Goal: Transaction & Acquisition: Purchase product/service

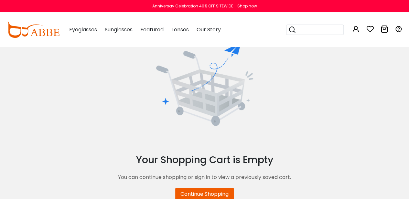
scroll to position [25, 0]
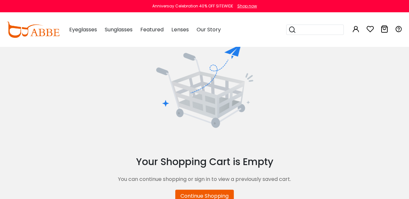
click at [357, 31] on icon at bounding box center [356, 29] width 8 height 8
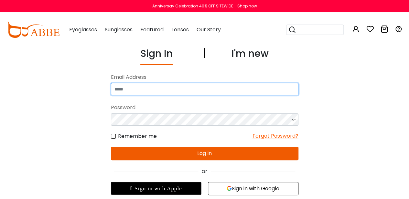
click at [262, 92] on input "email" at bounding box center [204, 89] width 187 height 12
type input "**********"
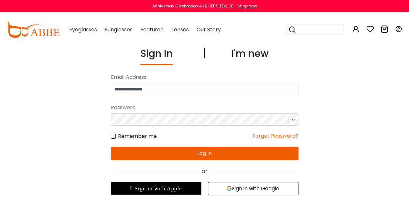
click at [291, 121] on icon at bounding box center [293, 119] width 6 height 12
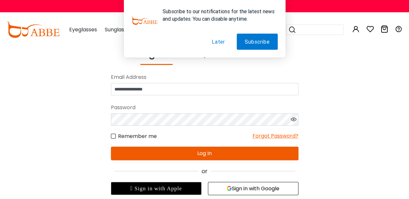
click at [204, 158] on button "Log In" at bounding box center [204, 154] width 187 height 14
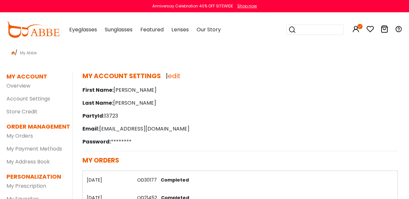
click at [359, 26] on icon at bounding box center [359, 26] width 5 height 5
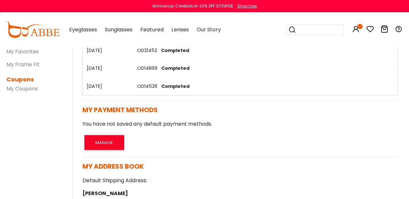
scroll to position [0, 8]
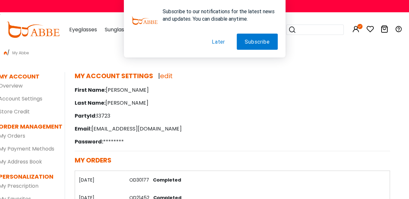
click at [100, 183] on th "02/03/2021" at bounding box center [100, 180] width 50 height 18
click at [138, 181] on link "OD30177" at bounding box center [139, 180] width 20 height 6
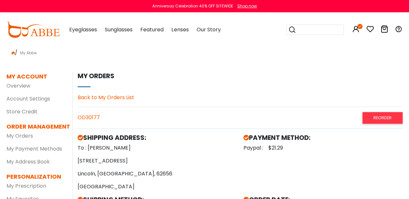
click at [297, 29] on input "search" at bounding box center [318, 30] width 45 height 10
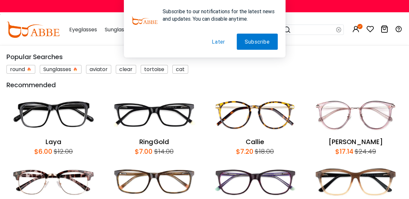
scroll to position [210, 0]
click at [344, 186] on img at bounding box center [355, 182] width 94 height 44
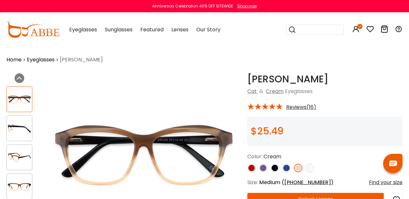
click at [372, 182] on div "Find your size" at bounding box center [386, 183] width 34 height 8
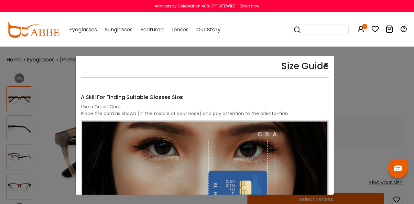
click at [324, 67] on button "×" at bounding box center [326, 65] width 5 height 8
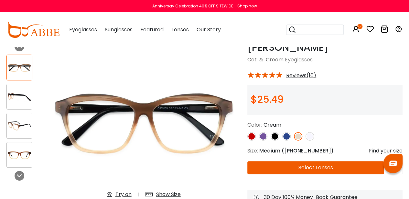
scroll to position [41, 0]
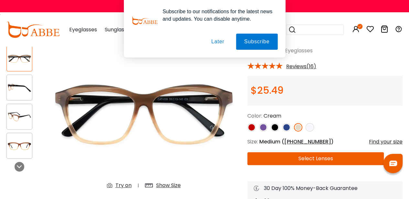
click at [13, 151] on img at bounding box center [19, 146] width 25 height 13
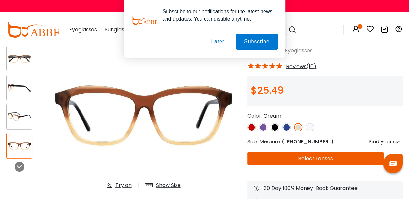
click at [17, 126] on div at bounding box center [19, 117] width 26 height 26
click at [18, 113] on img at bounding box center [19, 117] width 25 height 13
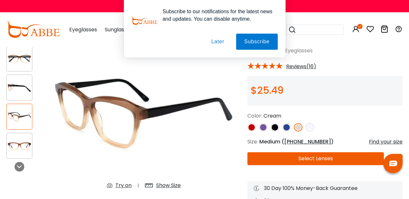
click at [19, 89] on img at bounding box center [19, 87] width 25 height 13
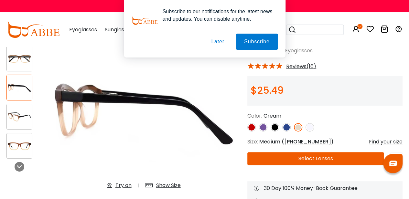
click at [21, 66] on div at bounding box center [19, 59] width 26 height 26
click at [217, 44] on button "Later" at bounding box center [217, 42] width 29 height 16
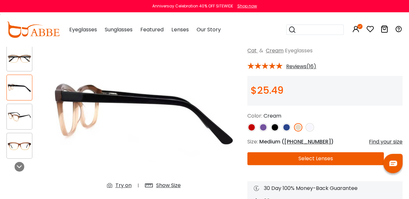
click at [306, 126] on img at bounding box center [309, 127] width 8 height 8
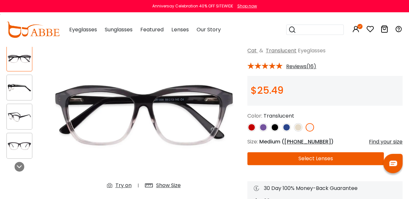
click at [248, 126] on img at bounding box center [251, 127] width 8 height 8
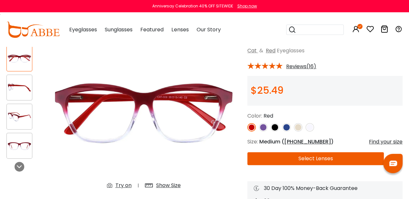
click at [265, 126] on img at bounding box center [263, 127] width 8 height 8
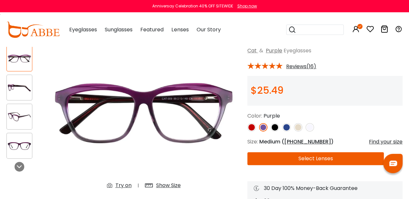
click at [271, 127] on img at bounding box center [275, 127] width 8 height 8
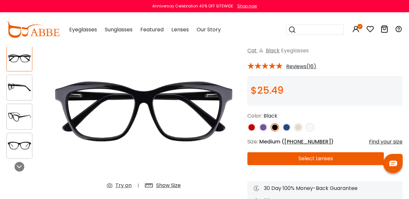
click at [285, 128] on img at bounding box center [286, 127] width 8 height 8
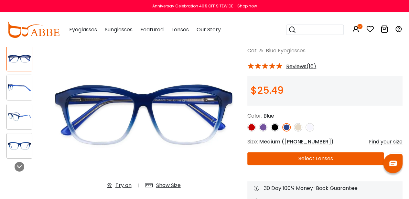
click at [298, 129] on img at bounding box center [298, 127] width 8 height 8
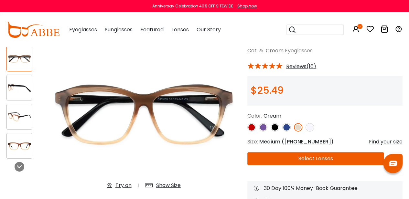
click at [317, 160] on button "Select Lenses" at bounding box center [315, 158] width 136 height 13
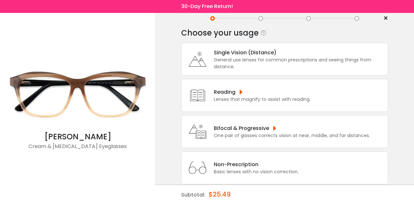
scroll to position [27, 0]
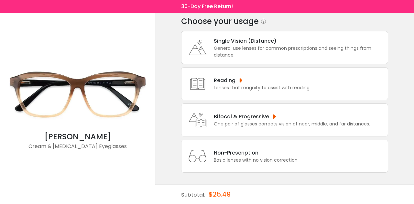
click at [333, 48] on div "General use lenses for common prescriptions and seeing things from distance." at bounding box center [299, 52] width 171 height 14
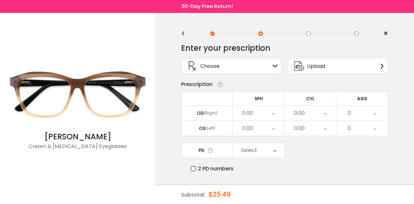
scroll to position [0, 0]
click at [184, 39] on div "Enter your prescription SPH (Sphere) Lens strength needed to correct your visio…" at bounding box center [284, 141] width 207 height 204
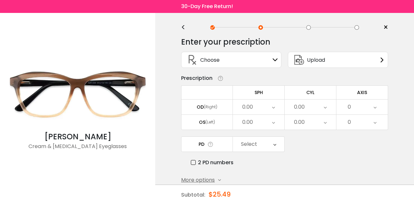
scroll to position [7, 0]
click at [386, 27] on span "×" at bounding box center [385, 27] width 5 height 10
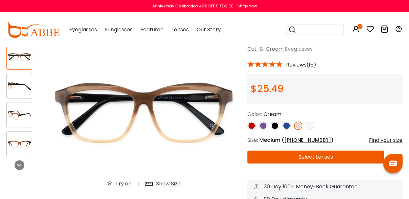
scroll to position [41, 0]
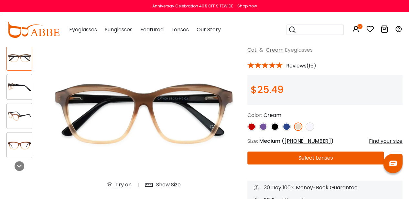
click at [317, 159] on button "Select Lenses" at bounding box center [315, 158] width 136 height 13
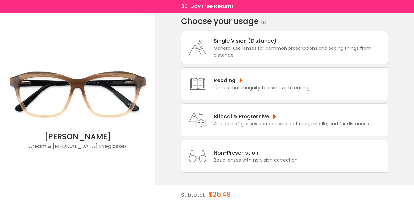
scroll to position [27, 0]
click at [314, 55] on div "General use lenses for common prescriptions and seeing things from distance." at bounding box center [299, 52] width 171 height 14
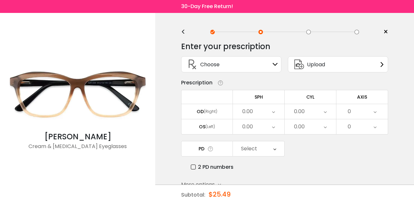
scroll to position [0, 0]
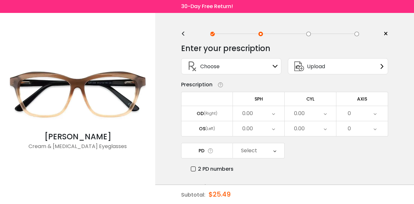
click at [269, 70] on div "Choose Sign In" at bounding box center [231, 67] width 93 height 16
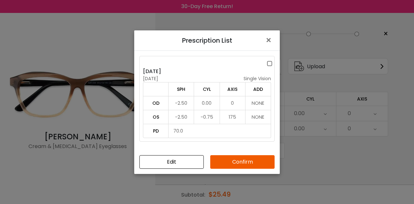
click at [245, 164] on button "Confirm" at bounding box center [242, 162] width 64 height 14
click at [246, 163] on button "Confirm" at bounding box center [242, 162] width 64 height 14
click at [231, 163] on button "Confirm" at bounding box center [242, 162] width 64 height 14
click at [269, 65] on label at bounding box center [270, 63] width 7 height 8
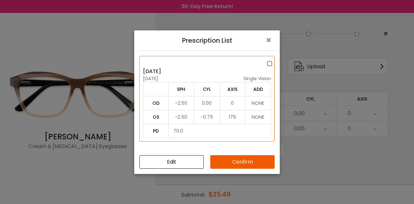
click at [246, 165] on button "Confirm" at bounding box center [242, 162] width 64 height 14
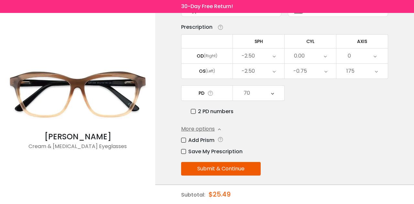
scroll to position [60, 0]
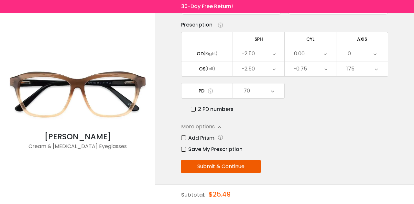
click at [241, 169] on button "Submit & Continue" at bounding box center [221, 167] width 80 height 14
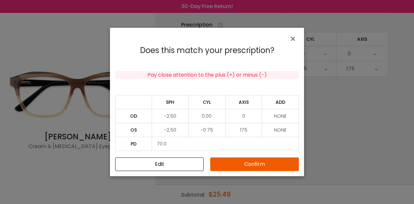
click at [262, 169] on button "Confirm" at bounding box center [254, 164] width 89 height 14
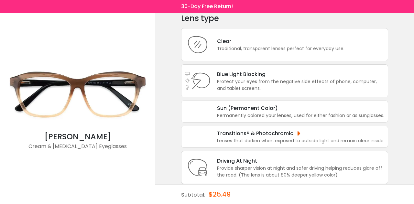
scroll to position [0, 0]
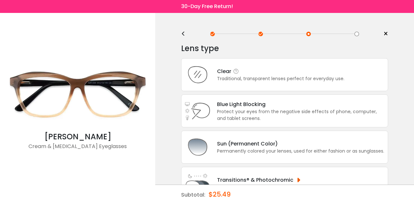
click at [358, 79] on div "Clear Traditional, transparent lenses perfect for everyday use." at bounding box center [284, 74] width 207 height 33
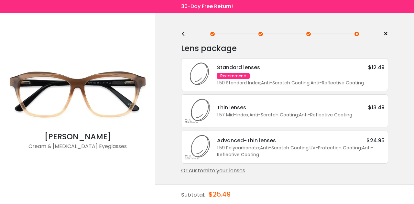
click at [365, 76] on div "Standard lenses $12.49 Recommend 1.50 Standard Index ; Anti-Scratch Coating ; A…" at bounding box center [297, 74] width 174 height 23
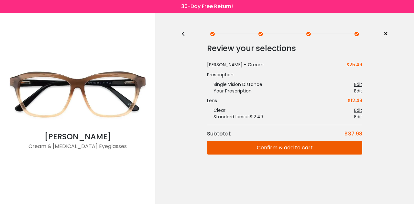
click at [334, 151] on button "Confirm & add to cart" at bounding box center [284, 148] width 155 height 14
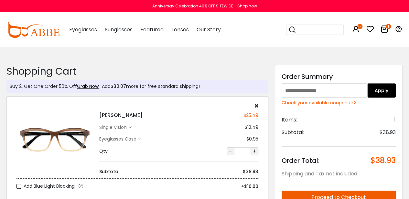
click at [83, 27] on span "Eyeglasses" at bounding box center [83, 29] width 28 height 7
click at [86, 32] on span "Eyeglasses" at bounding box center [83, 29] width 28 height 7
click at [77, 30] on span "Eyeglasses" at bounding box center [83, 29] width 28 height 7
click at [89, 33] on div "Eyeglasses Women's Eyeglasses Men's Eyeglasses Kids' Eyeglasses All Eyeglasses …" at bounding box center [83, 30] width 28 height 32
click at [47, 35] on img at bounding box center [32, 30] width 53 height 16
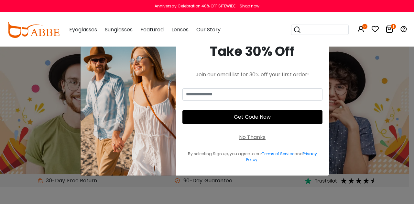
click at [77, 32] on span "Eyeglasses" at bounding box center [83, 29] width 28 height 7
click at [86, 34] on div "Eyeglasses Women's Eyeglasses Men's Eyeglasses Kids' Eyeglasses All Eyeglasses …" at bounding box center [83, 30] width 28 height 32
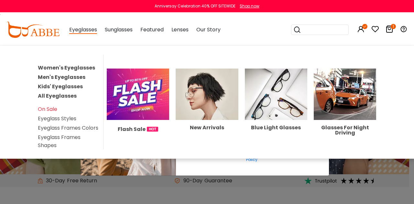
click at [211, 125] on div "New Arrivals" at bounding box center [207, 127] width 62 height 5
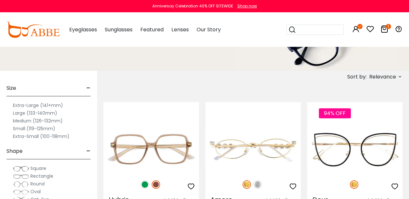
scroll to position [111, 0]
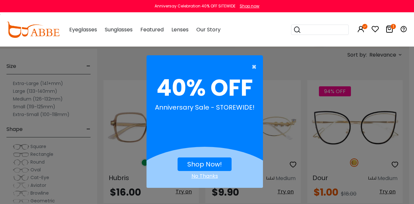
click at [252, 67] on span "×" at bounding box center [255, 66] width 8 height 13
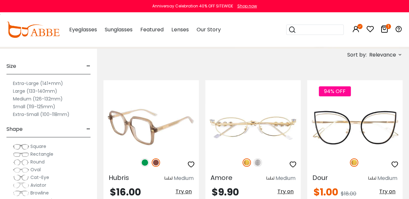
click at [160, 128] on img at bounding box center [150, 127] width 95 height 48
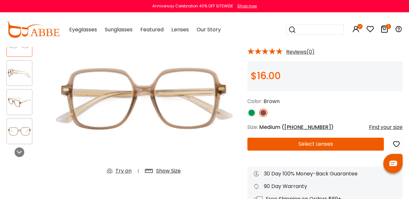
scroll to position [56, 0]
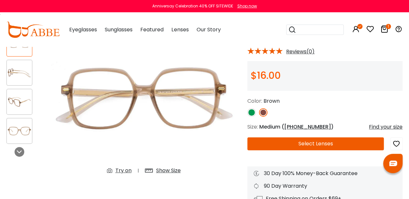
click at [17, 78] on img at bounding box center [19, 73] width 25 height 13
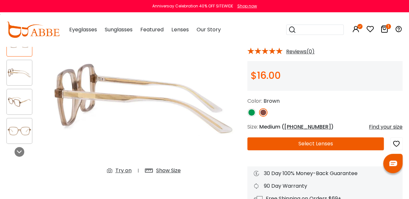
click at [17, 113] on div at bounding box center [19, 102] width 26 height 26
click at [17, 138] on div at bounding box center [19, 131] width 26 height 26
click at [18, 129] on img at bounding box center [19, 131] width 25 height 13
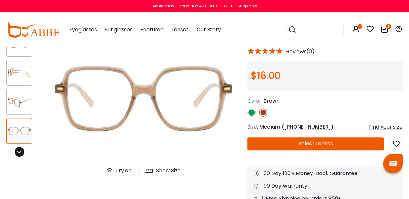
click at [17, 153] on icon at bounding box center [19, 151] width 5 height 5
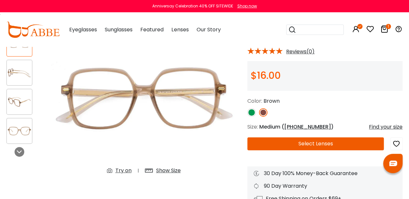
click at [124, 170] on div "Try on" at bounding box center [123, 171] width 16 height 8
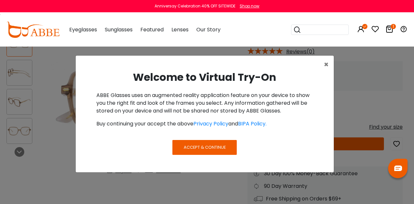
click at [184, 153] on button "Accept & Continue" at bounding box center [204, 147] width 64 height 15
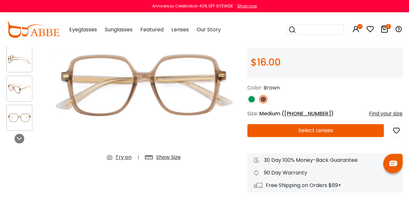
scroll to position [73, 0]
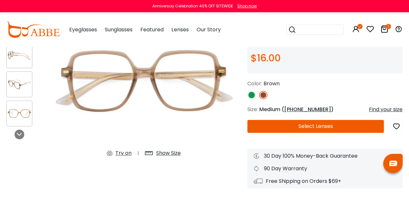
click at [318, 127] on button "Select Lenses" at bounding box center [315, 126] width 136 height 13
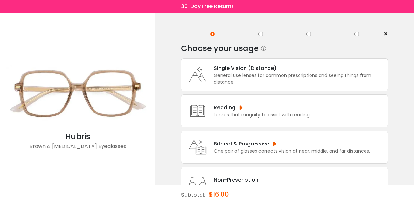
click at [332, 71] on div "Single Vision (Distance)" at bounding box center [299, 68] width 171 height 8
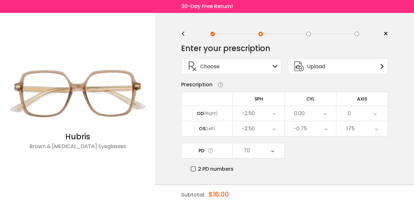
click at [270, 61] on div "Choose Sign In" at bounding box center [231, 67] width 93 height 16
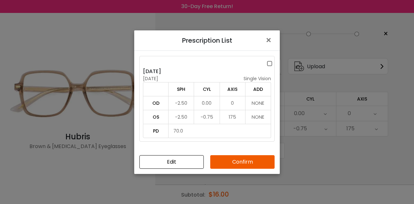
click at [270, 63] on label at bounding box center [270, 63] width 7 height 8
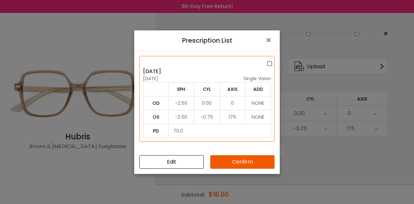
click at [258, 165] on button "Confirm" at bounding box center [242, 162] width 64 height 14
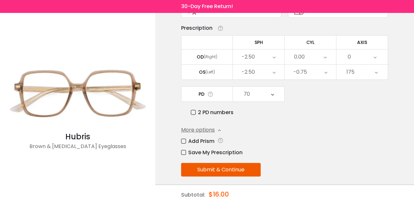
scroll to position [60, 0]
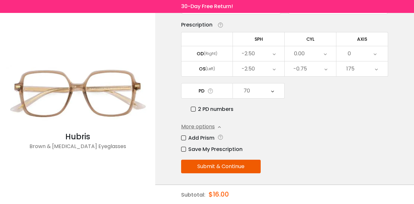
click at [217, 167] on button "Submit & Continue" at bounding box center [221, 167] width 80 height 14
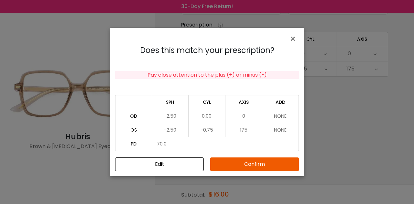
click at [267, 165] on button "Confirm" at bounding box center [254, 164] width 89 height 14
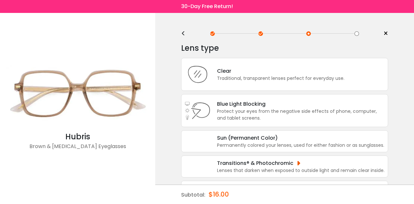
scroll to position [0, 0]
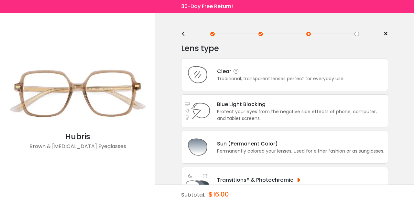
click at [296, 77] on div "Traditional, transparent lenses perfect for everyday use." at bounding box center [280, 78] width 127 height 7
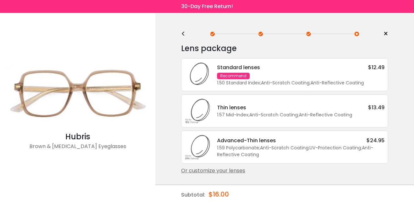
click at [360, 77] on div "Standard lenses $12.49 Recommend 1.50 Standard Index ; Anti-Scratch Coating ; A…" at bounding box center [297, 74] width 174 height 23
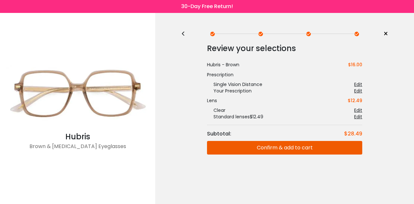
click at [276, 150] on button "Confirm & add to cart" at bounding box center [284, 148] width 155 height 14
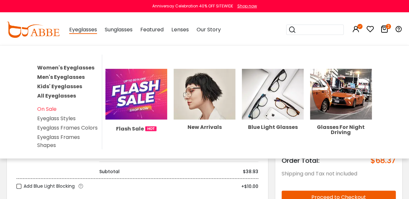
click at [207, 97] on img at bounding box center [205, 94] width 62 height 51
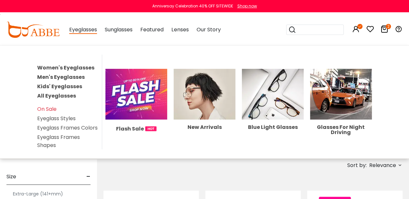
click at [202, 127] on div "New Arrivals" at bounding box center [205, 127] width 62 height 5
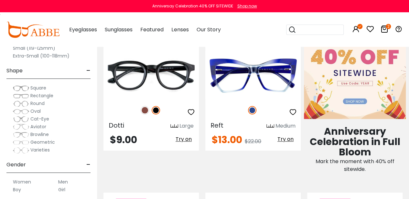
scroll to position [305, 0]
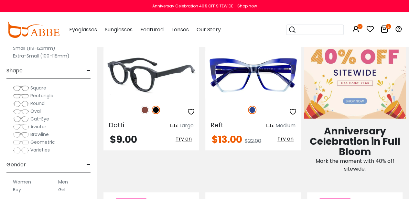
click at [145, 106] on img at bounding box center [145, 110] width 8 height 8
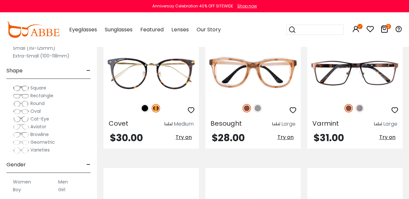
scroll to position [1182, 0]
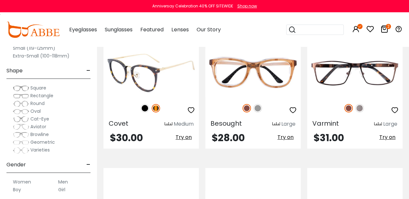
click at [140, 107] on div at bounding box center [150, 108] width 95 height 14
click at [159, 111] on div at bounding box center [150, 108] width 95 height 14
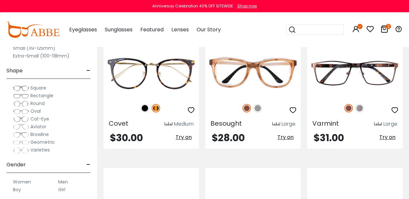
scroll to position [1356, 0]
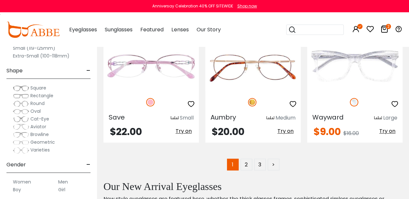
scroll to position [2906, 0]
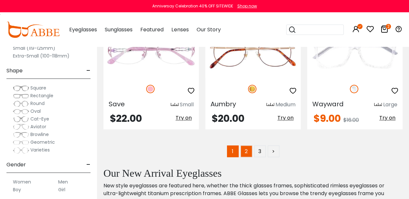
click at [251, 154] on link "2" at bounding box center [246, 151] width 12 height 12
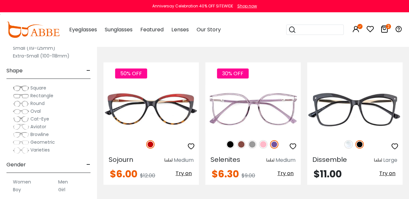
scroll to position [1124, 0]
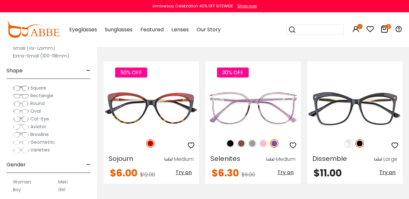
click at [202, 154] on div "30% OFF Selenites Medium $6.30" at bounding box center [253, 122] width 102 height 122
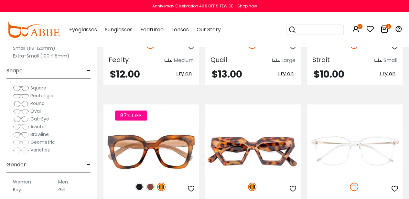
scroll to position [1545, 0]
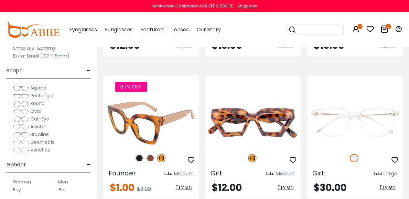
click at [165, 121] on img at bounding box center [150, 123] width 95 height 48
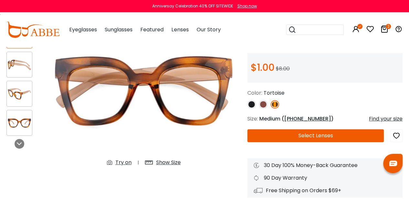
scroll to position [64, 0]
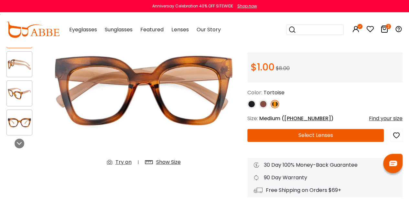
click at [22, 103] on div at bounding box center [19, 93] width 26 height 26
click at [22, 125] on img at bounding box center [19, 122] width 25 height 13
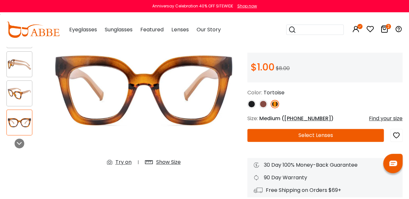
click at [252, 107] on img at bounding box center [251, 104] width 8 height 8
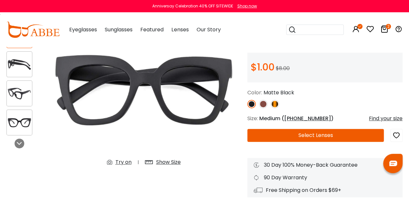
click at [264, 107] on img at bounding box center [263, 104] width 8 height 8
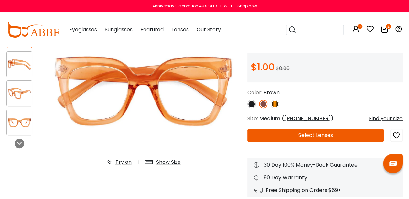
click at [274, 106] on img at bounding box center [275, 104] width 8 height 8
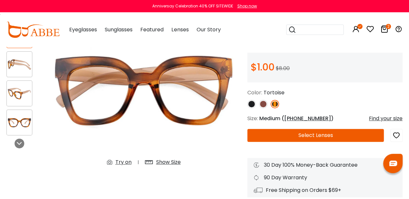
click at [167, 163] on div "Show Size" at bounding box center [168, 162] width 25 height 8
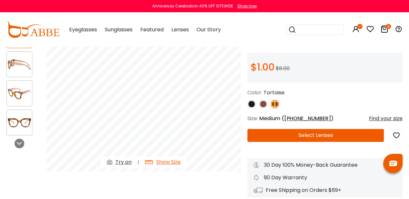
click at [122, 161] on div "Try on" at bounding box center [123, 162] width 16 height 8
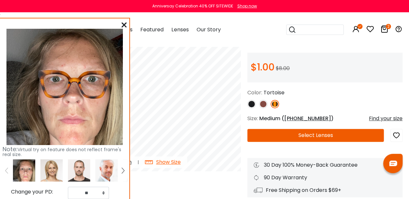
click at [385, 28] on icon at bounding box center [384, 29] width 8 height 8
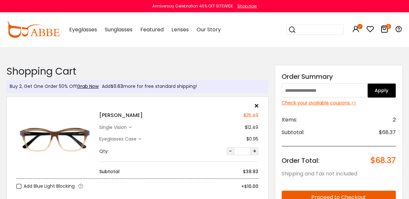
click at [76, 137] on img at bounding box center [54, 139] width 76 height 38
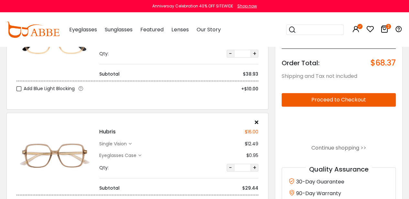
scroll to position [98, 0]
click at [109, 132] on h4 "Hubris" at bounding box center [107, 132] width 16 height 8
click at [63, 160] on img at bounding box center [54, 156] width 76 height 38
click at [105, 132] on h4 "Hubris" at bounding box center [107, 132] width 16 height 8
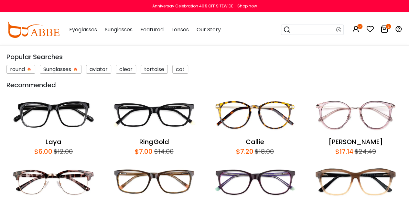
click at [308, 25] on input "search" at bounding box center [313, 30] width 45 height 10
click at [349, 176] on img at bounding box center [355, 182] width 94 height 44
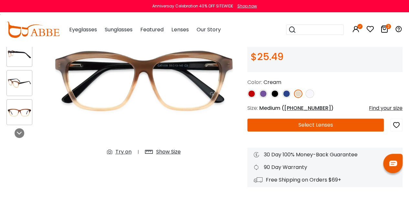
scroll to position [81, 0]
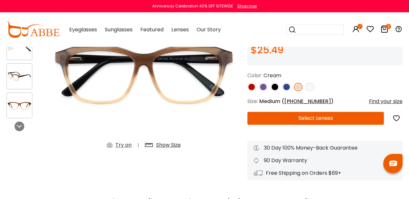
click at [124, 144] on div "Try on" at bounding box center [123, 145] width 16 height 8
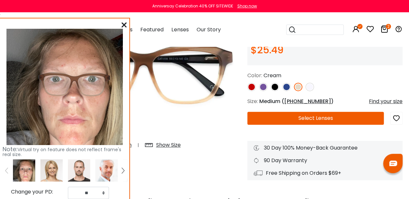
click at [126, 24] on icon at bounding box center [124, 24] width 5 height 5
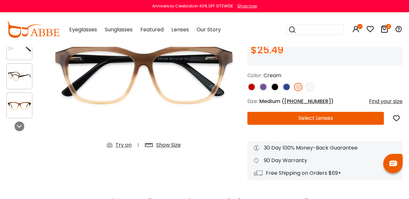
click at [386, 30] on icon at bounding box center [384, 29] width 8 height 8
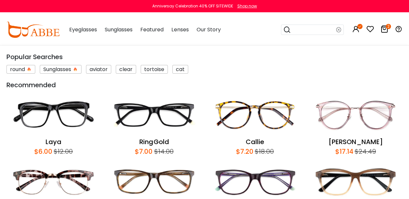
click at [309, 29] on input "search" at bounding box center [313, 30] width 45 height 10
type input "******"
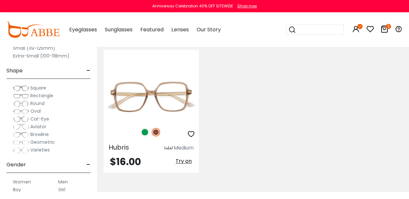
scroll to position [142, 0]
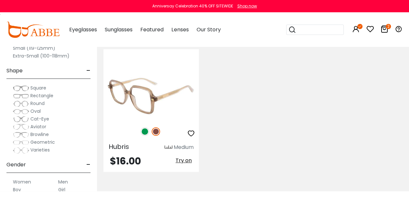
click at [163, 90] on img at bounding box center [150, 96] width 95 height 48
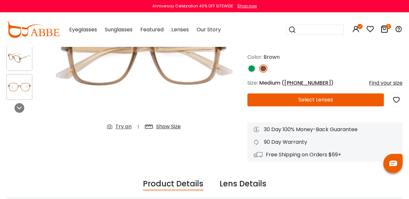
scroll to position [100, 0]
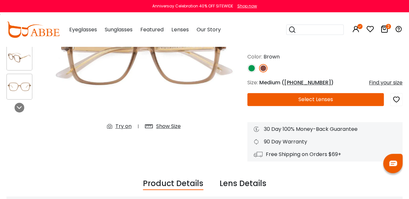
click at [121, 126] on div "Try on" at bounding box center [123, 126] width 16 height 8
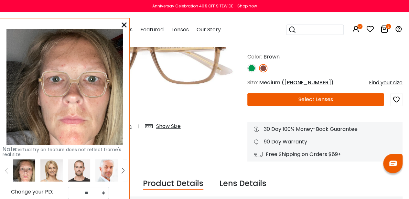
click at [250, 68] on img at bounding box center [251, 68] width 8 height 8
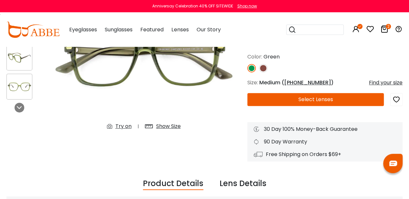
click at [127, 126] on div "Try on" at bounding box center [123, 126] width 16 height 8
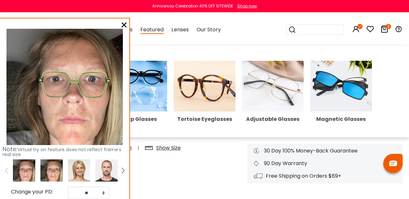
scroll to position [78, 0]
click at [196, 82] on img at bounding box center [205, 86] width 62 height 51
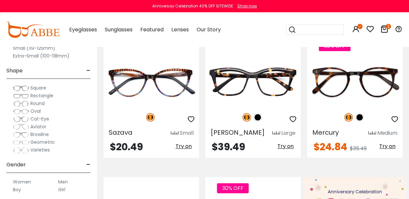
scroll to position [158, 0]
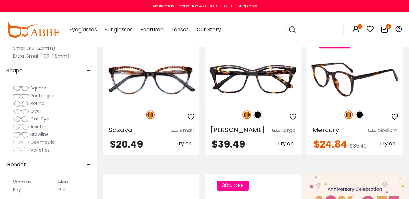
click at [355, 74] on img at bounding box center [354, 80] width 95 height 48
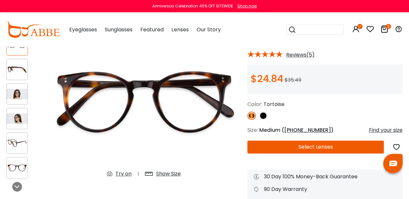
scroll to position [67, 0]
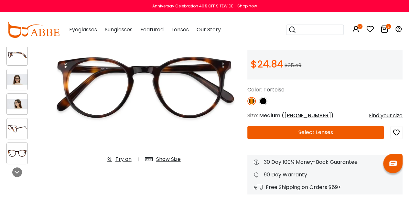
click at [121, 161] on div "Try on" at bounding box center [123, 159] width 16 height 8
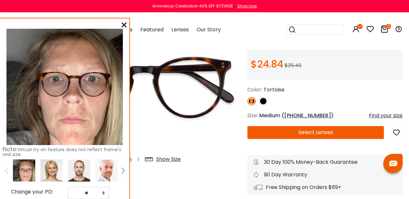
click at [126, 27] on icon at bounding box center [124, 24] width 5 height 5
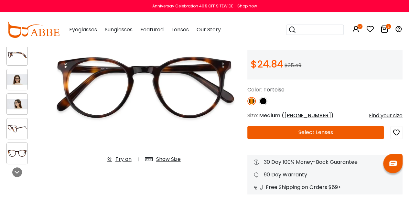
click at [16, 108] on img at bounding box center [17, 104] width 21 height 10
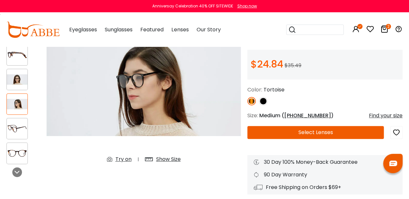
click at [16, 87] on div at bounding box center [16, 79] width 21 height 21
click at [23, 75] on img at bounding box center [17, 79] width 21 height 10
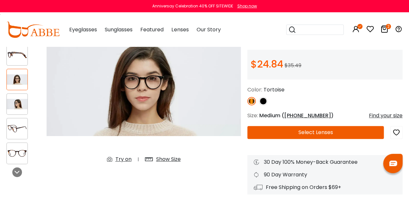
click at [286, 130] on button "Select Lenses" at bounding box center [315, 132] width 136 height 13
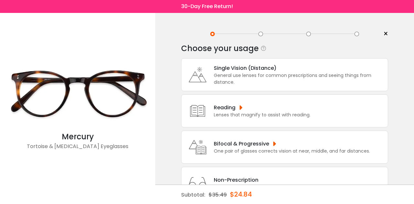
click at [284, 69] on div "Single Vision (Distance)" at bounding box center [299, 68] width 171 height 8
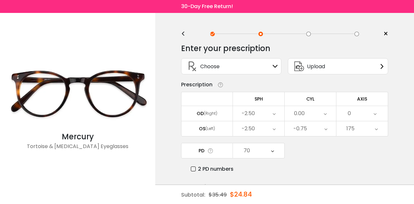
click at [271, 69] on div "Choose Sign In" at bounding box center [231, 67] width 93 height 16
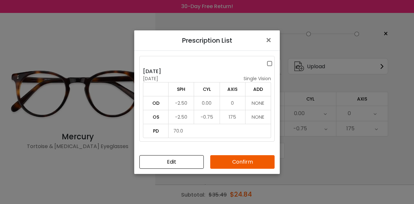
click at [271, 63] on label at bounding box center [270, 63] width 7 height 8
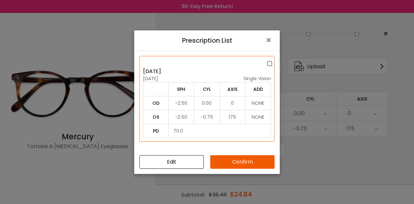
click at [237, 161] on button "Confirm" at bounding box center [242, 162] width 64 height 14
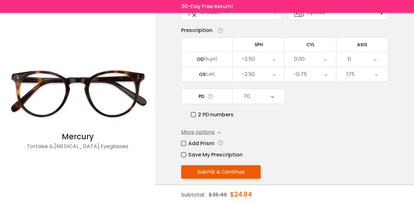
scroll to position [60, 0]
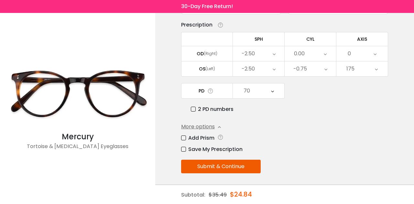
click at [224, 167] on button "Submit & Continue" at bounding box center [221, 167] width 80 height 14
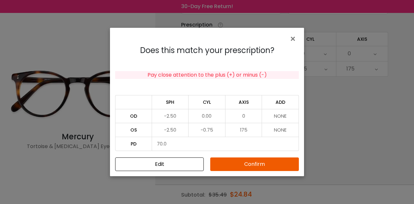
click at [259, 169] on button "Confirm" at bounding box center [254, 164] width 89 height 14
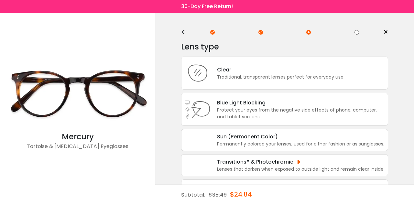
scroll to position [0, 0]
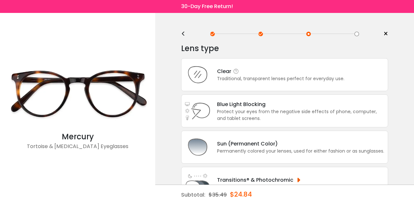
click at [286, 85] on div "Clear Traditional, transparent lenses perfect for everyday use." at bounding box center [284, 74] width 207 height 33
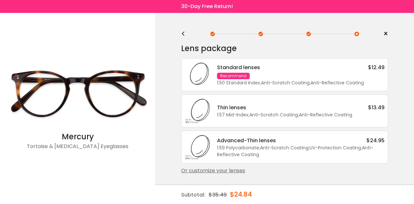
click at [290, 83] on div "1.50 Standard Index ; Anti-Scratch Coating ; Anti-Reflective Coating ;" at bounding box center [300, 83] width 167 height 7
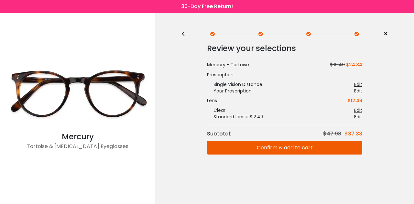
click at [289, 151] on button "Confirm & add to cart" at bounding box center [284, 148] width 155 height 14
